Goal: Check status: Check status

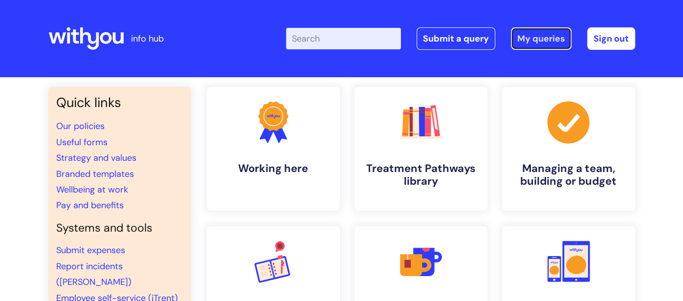
click at [550, 34] on link "My queries" at bounding box center [541, 38] width 61 height 22
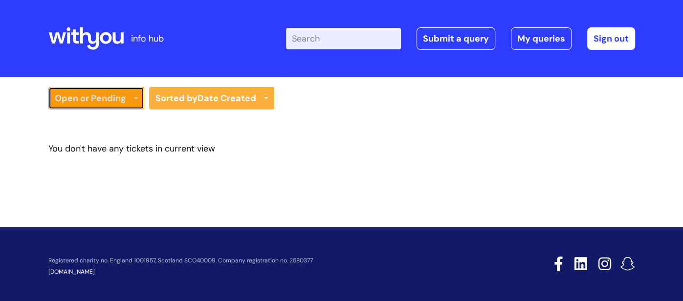
click at [93, 101] on link "Open or Pending" at bounding box center [96, 98] width 96 height 22
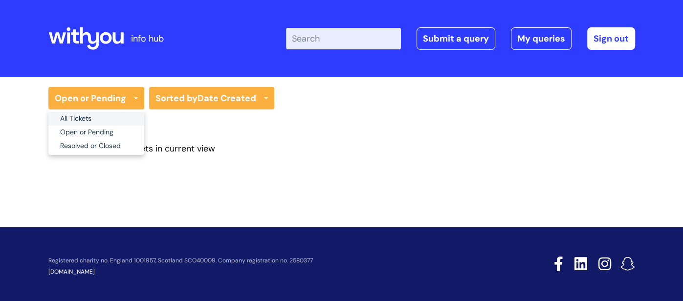
click at [94, 121] on link "All Tickets" at bounding box center [96, 119] width 96 height 14
